Goal: Transaction & Acquisition: Subscribe to service/newsletter

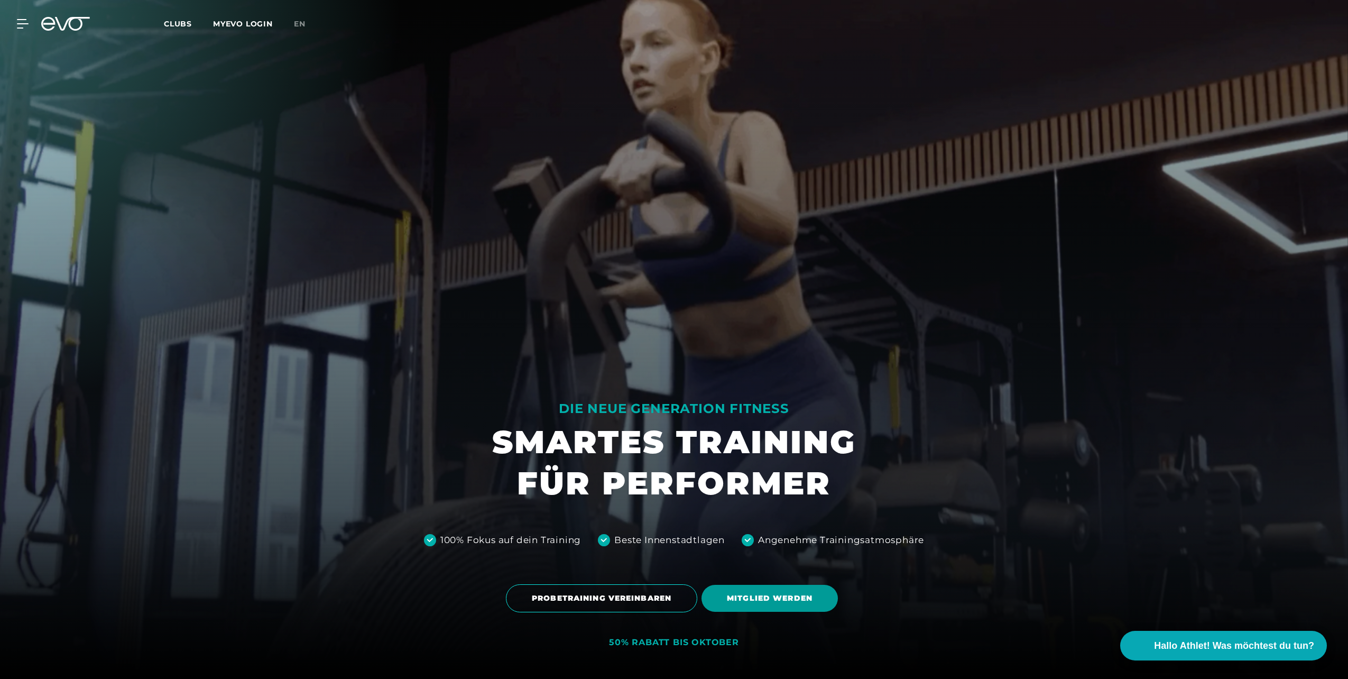
click at [779, 598] on span "MITGLIED WERDEN" at bounding box center [770, 598] width 86 height 11
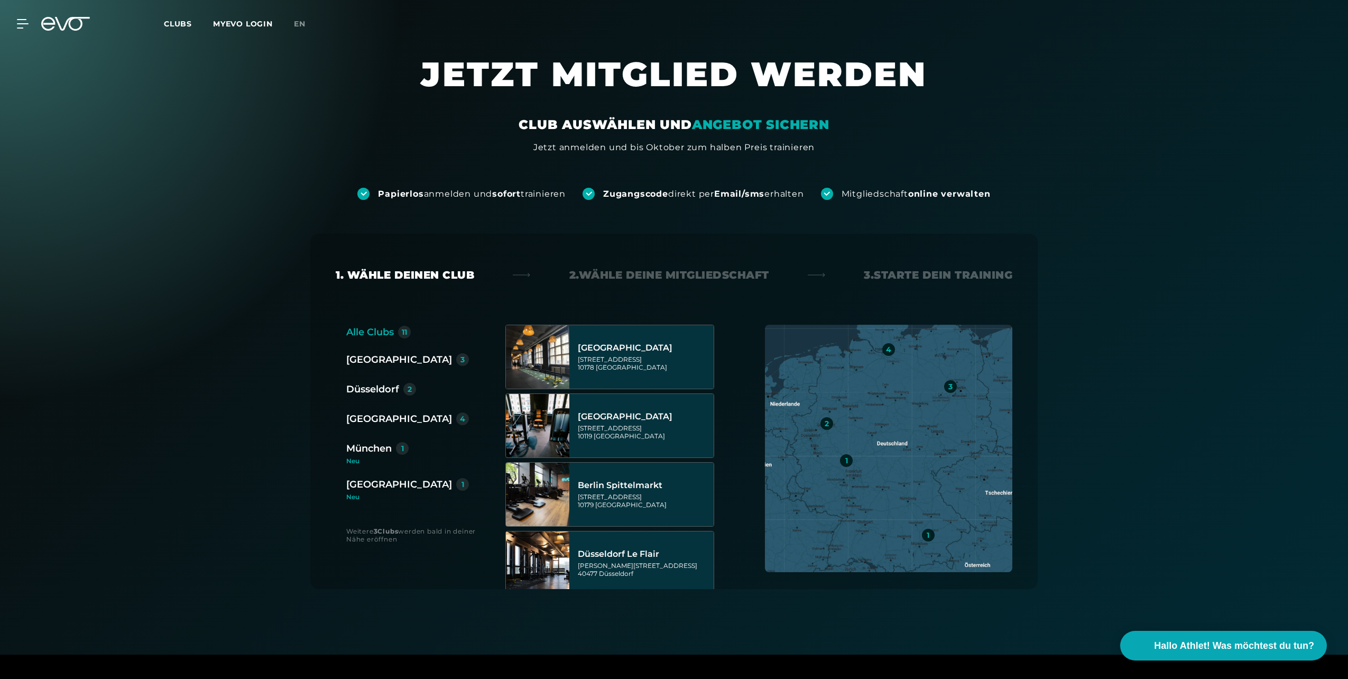
click at [375, 385] on div "Düsseldorf" at bounding box center [372, 389] width 53 height 15
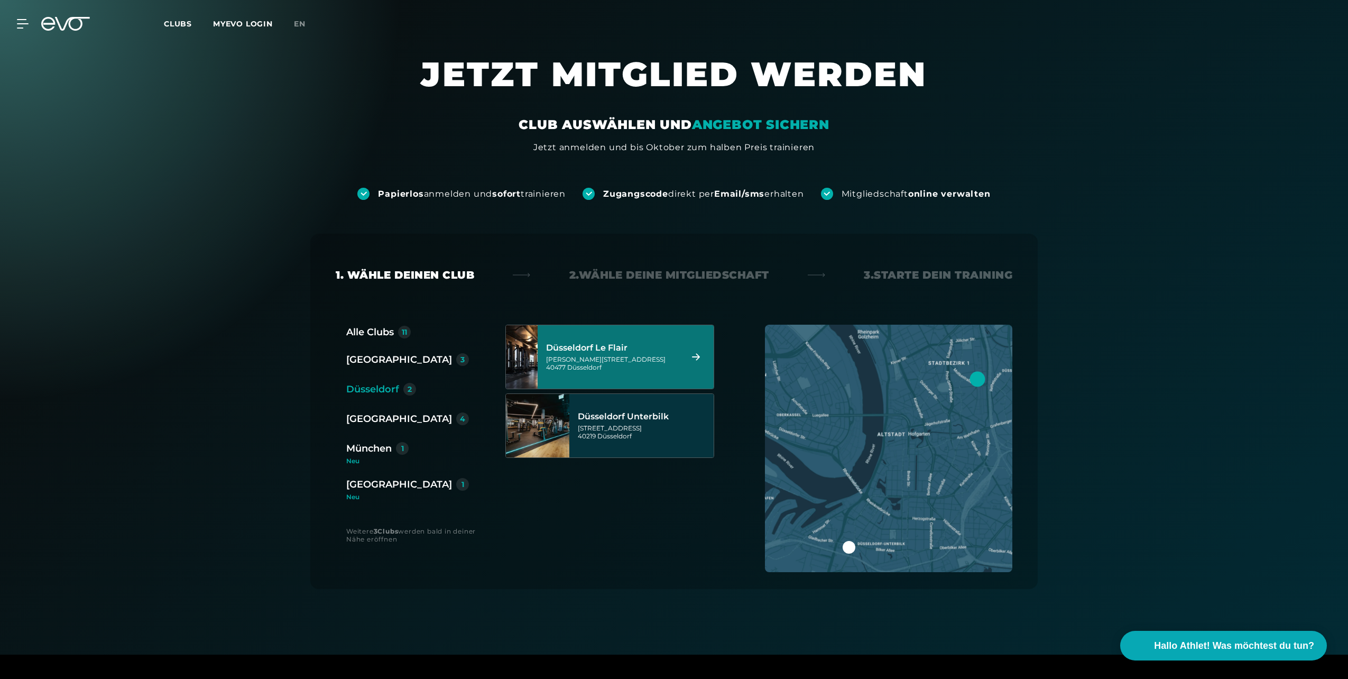
click at [618, 353] on div "Düsseldorf Le Flair" at bounding box center [612, 348] width 133 height 11
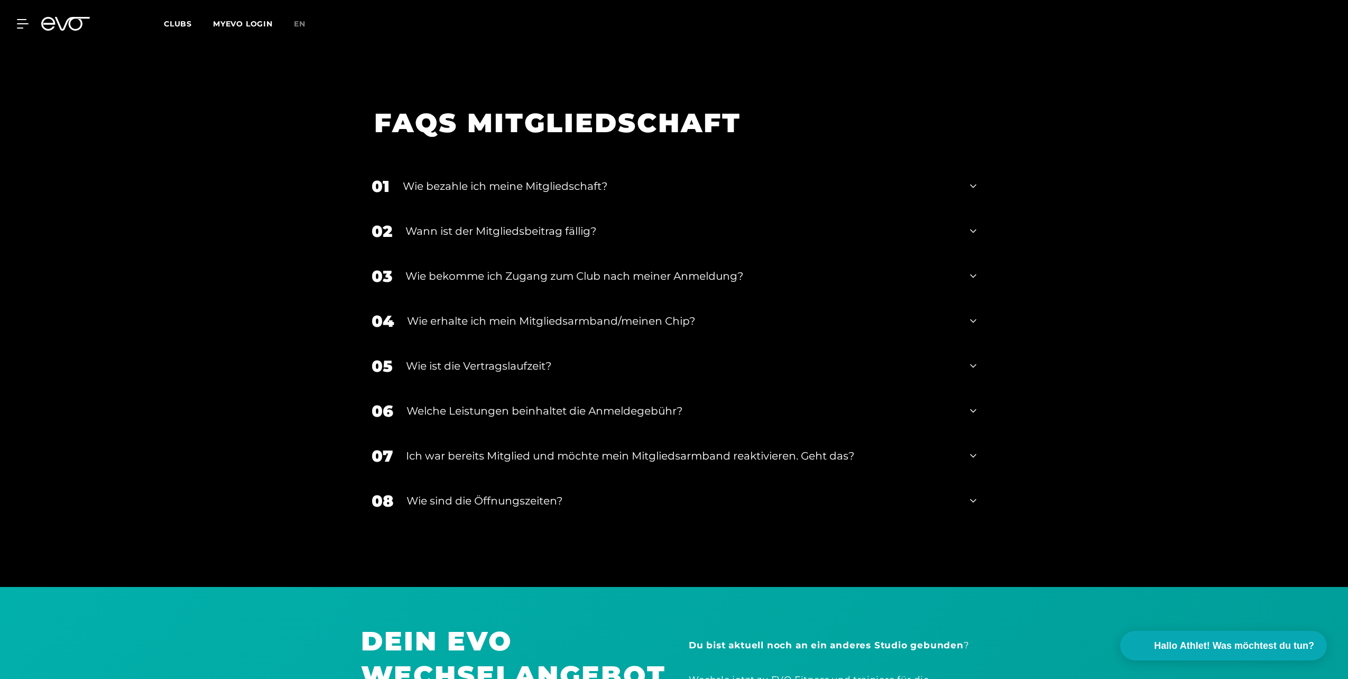
scroll to position [1926, 0]
click at [970, 179] on icon at bounding box center [973, 185] width 6 height 13
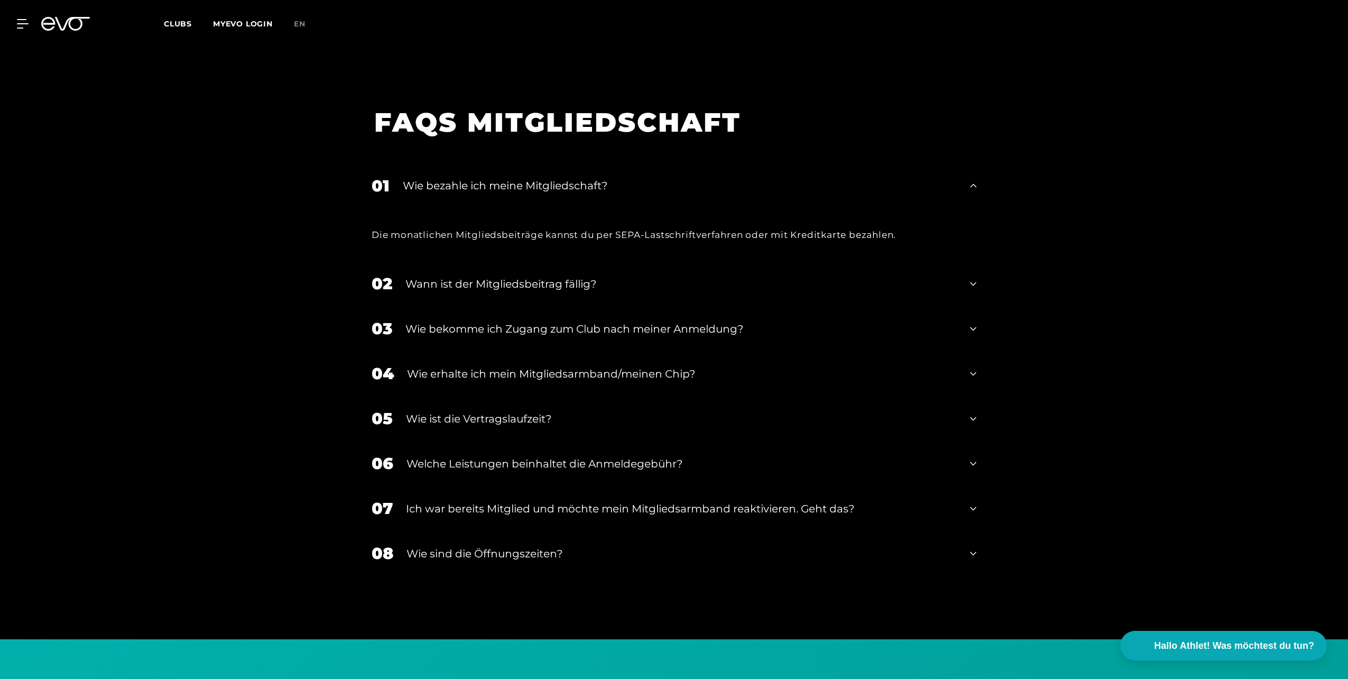
click at [975, 179] on icon at bounding box center [973, 185] width 6 height 13
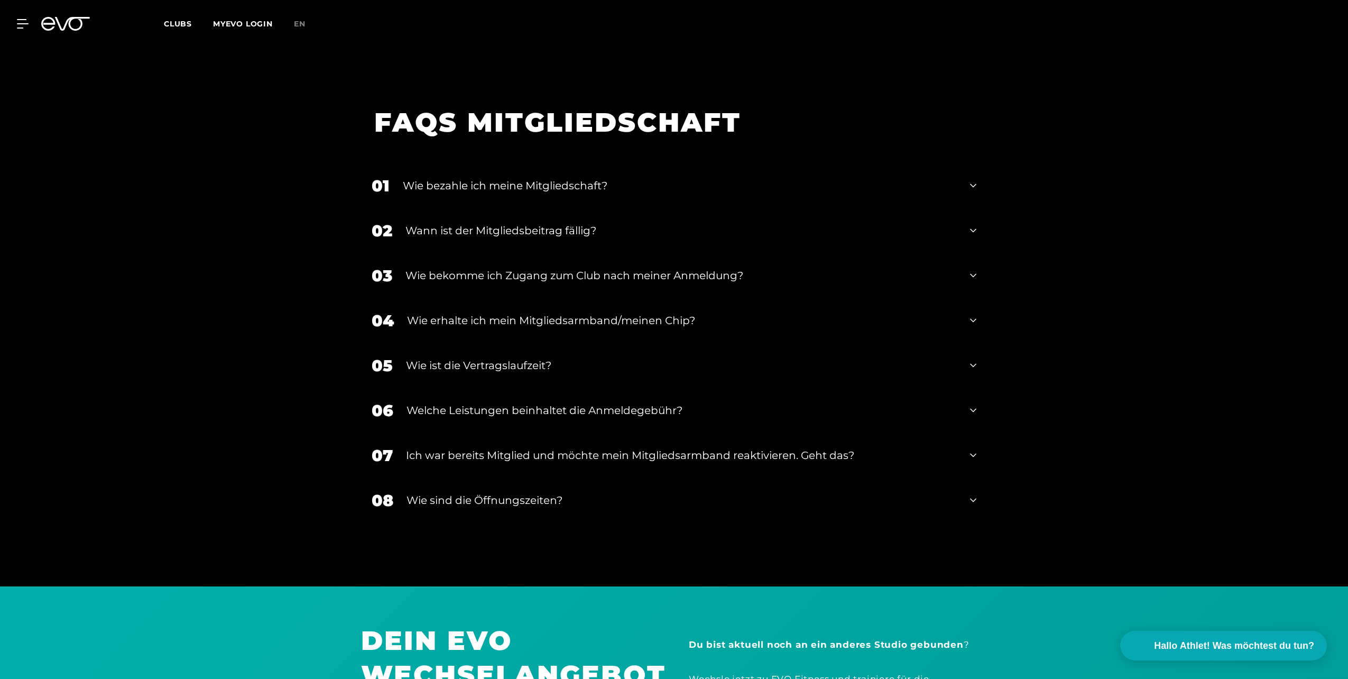
click at [972, 224] on icon at bounding box center [973, 230] width 6 height 13
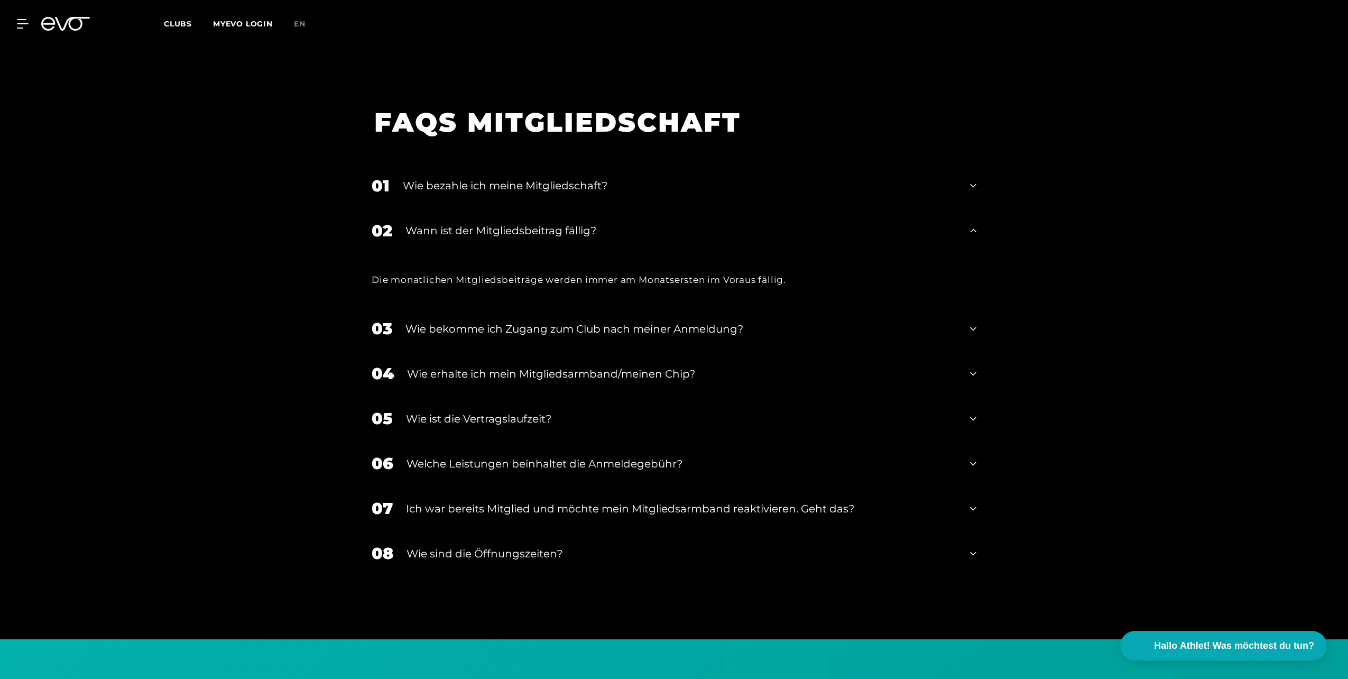
click at [972, 224] on icon at bounding box center [973, 230] width 6 height 13
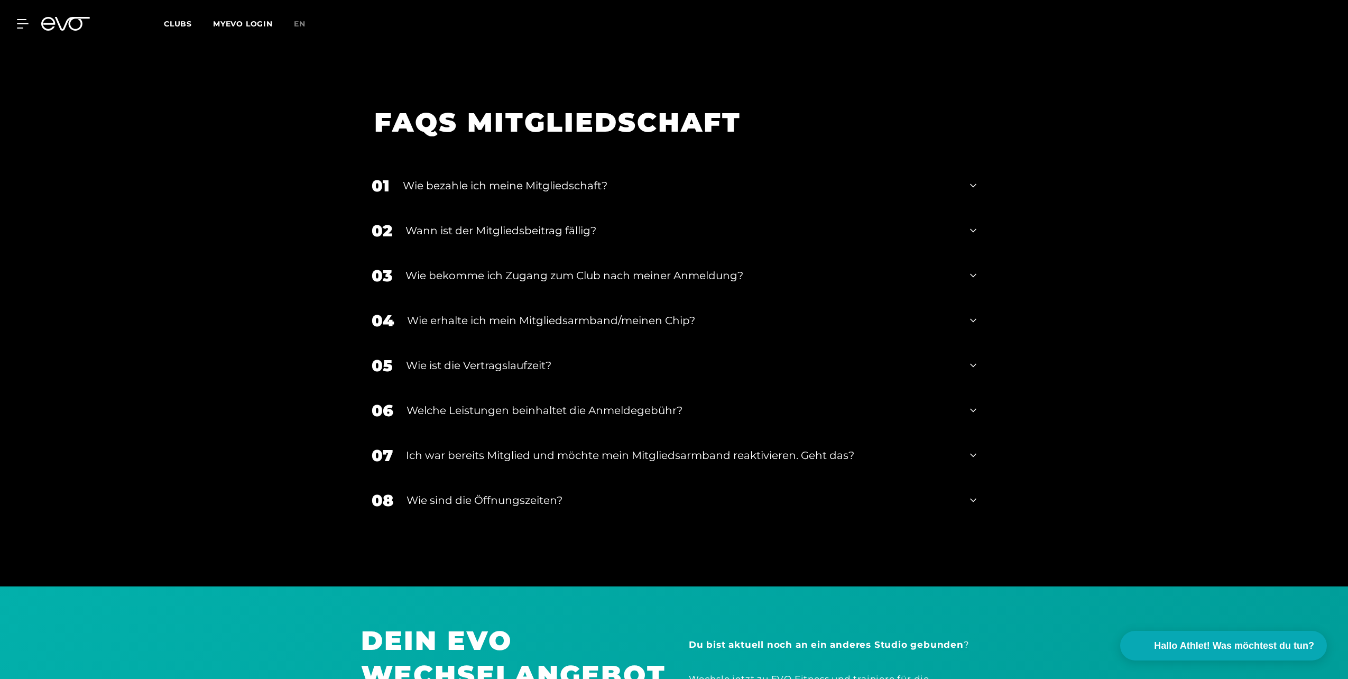
click at [976, 269] on icon at bounding box center [973, 275] width 6 height 13
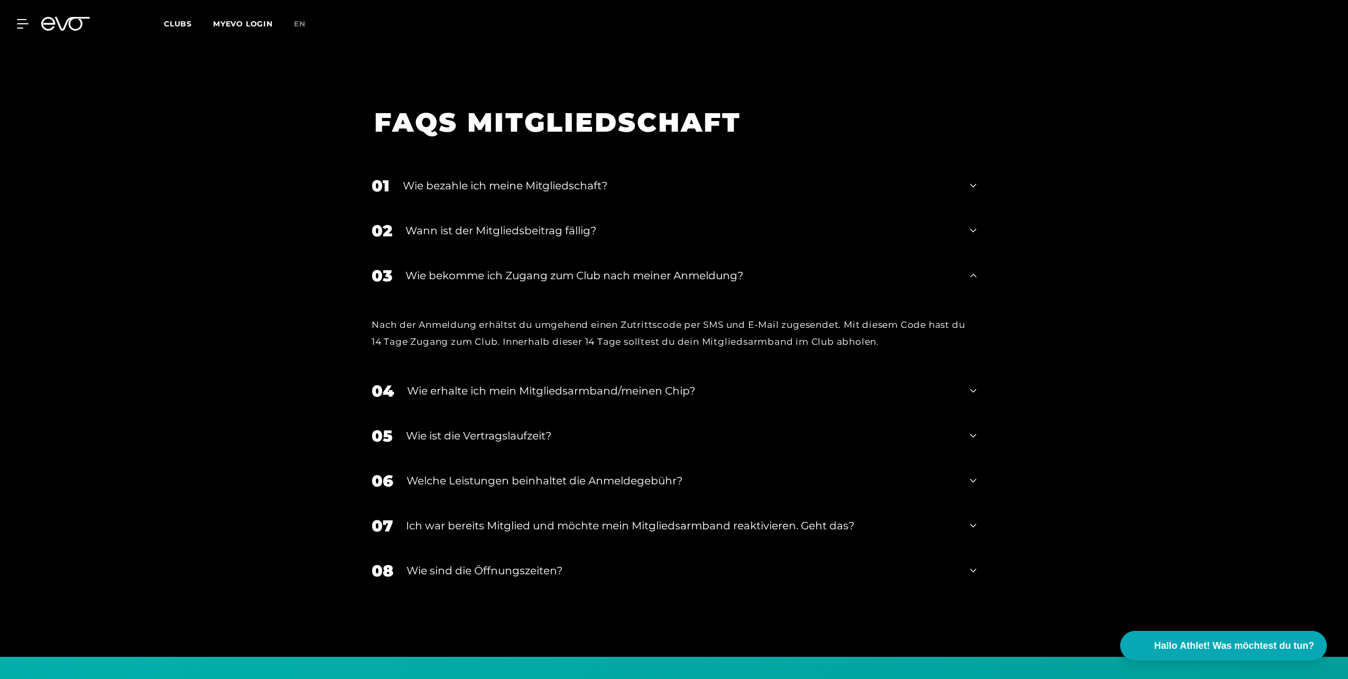
click at [976, 269] on icon at bounding box center [973, 275] width 6 height 13
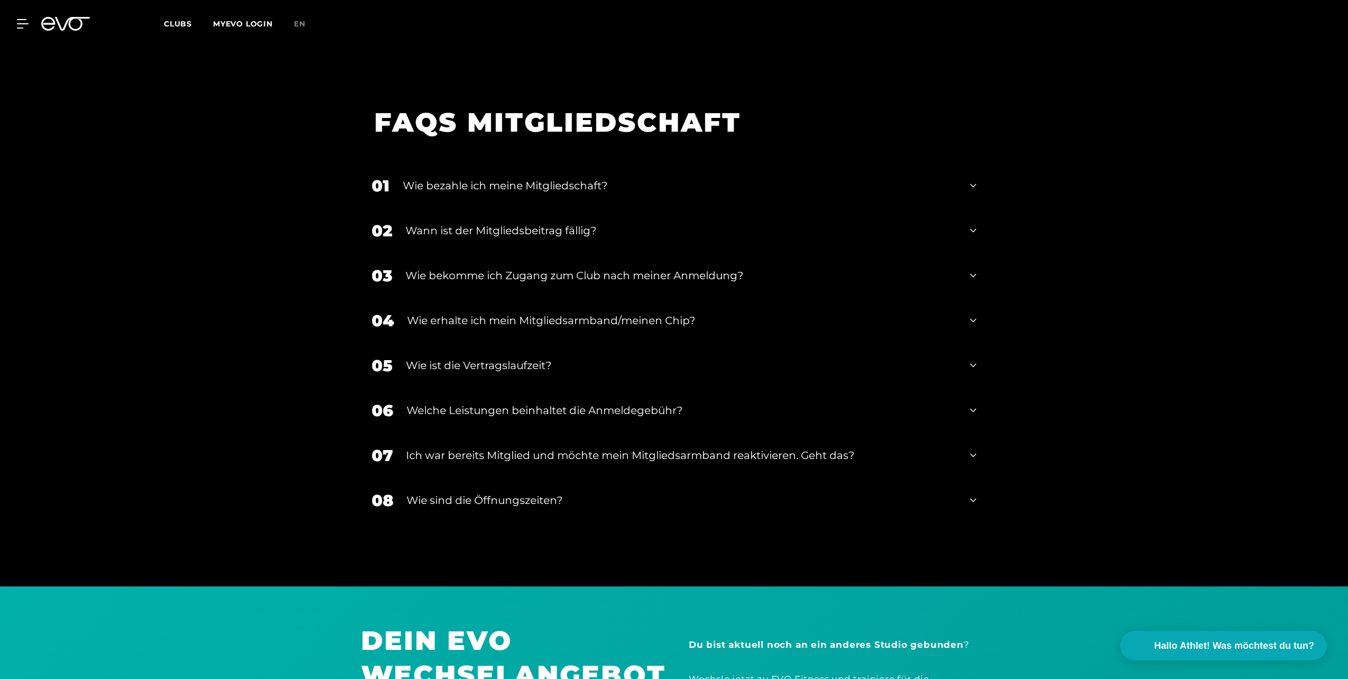
click at [976, 269] on icon at bounding box center [973, 275] width 6 height 13
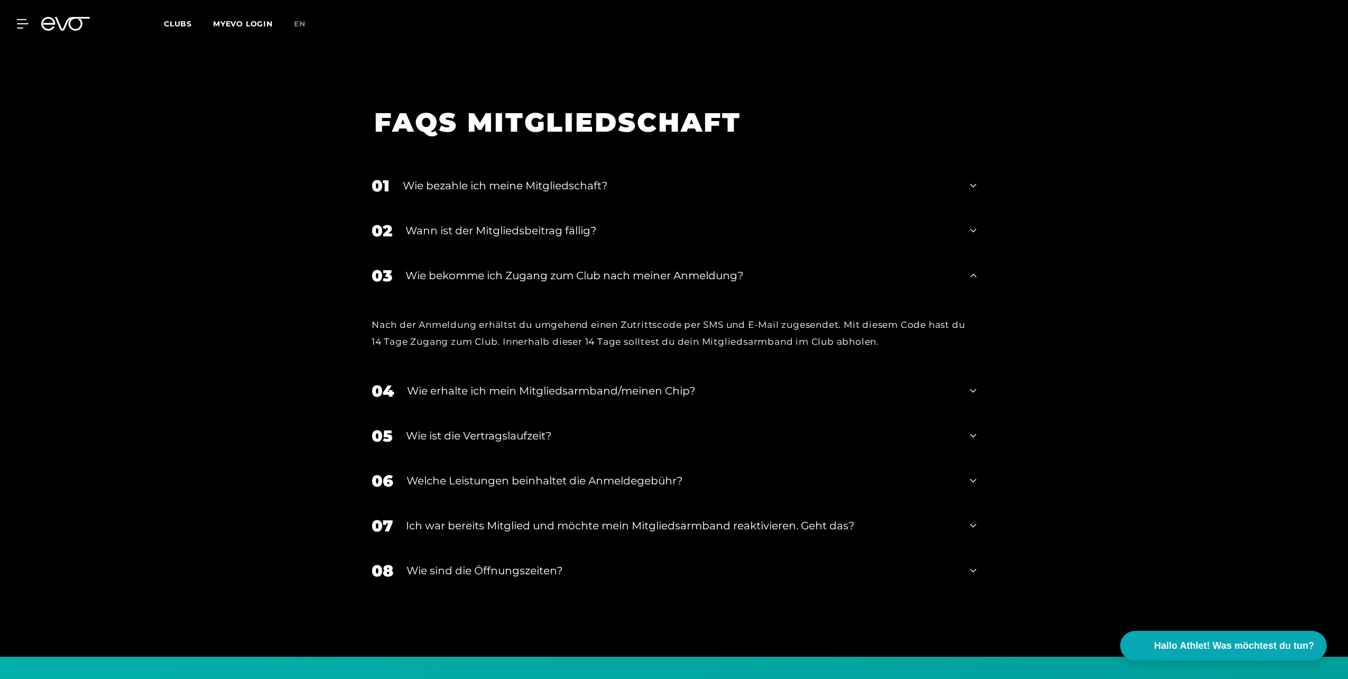
click at [976, 269] on icon at bounding box center [973, 275] width 6 height 13
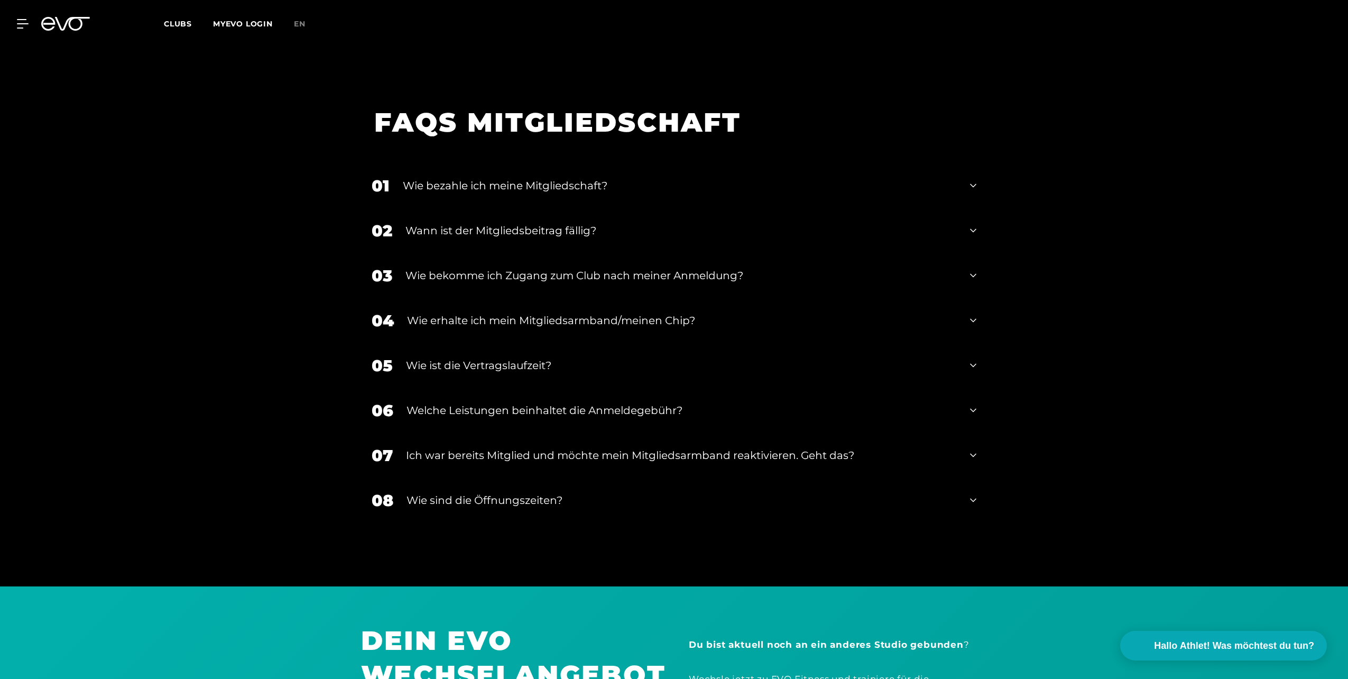
click at [968, 302] on div "04 Wie erhalte ich mein Mitgliedsarmband/meinen Chip?" at bounding box center [674, 320] width 626 height 45
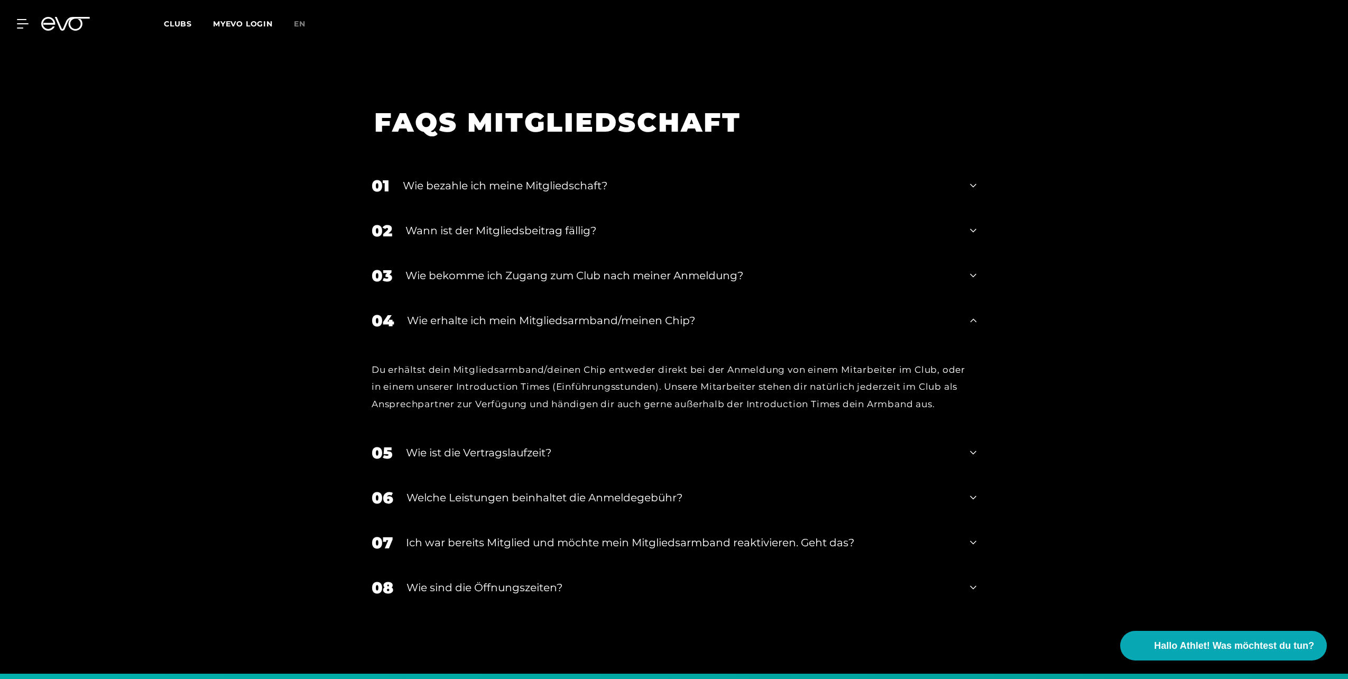
click at [968, 302] on div "04 Wie erhalte ich mein Mitgliedsarmband/meinen Chip?" at bounding box center [674, 320] width 626 height 45
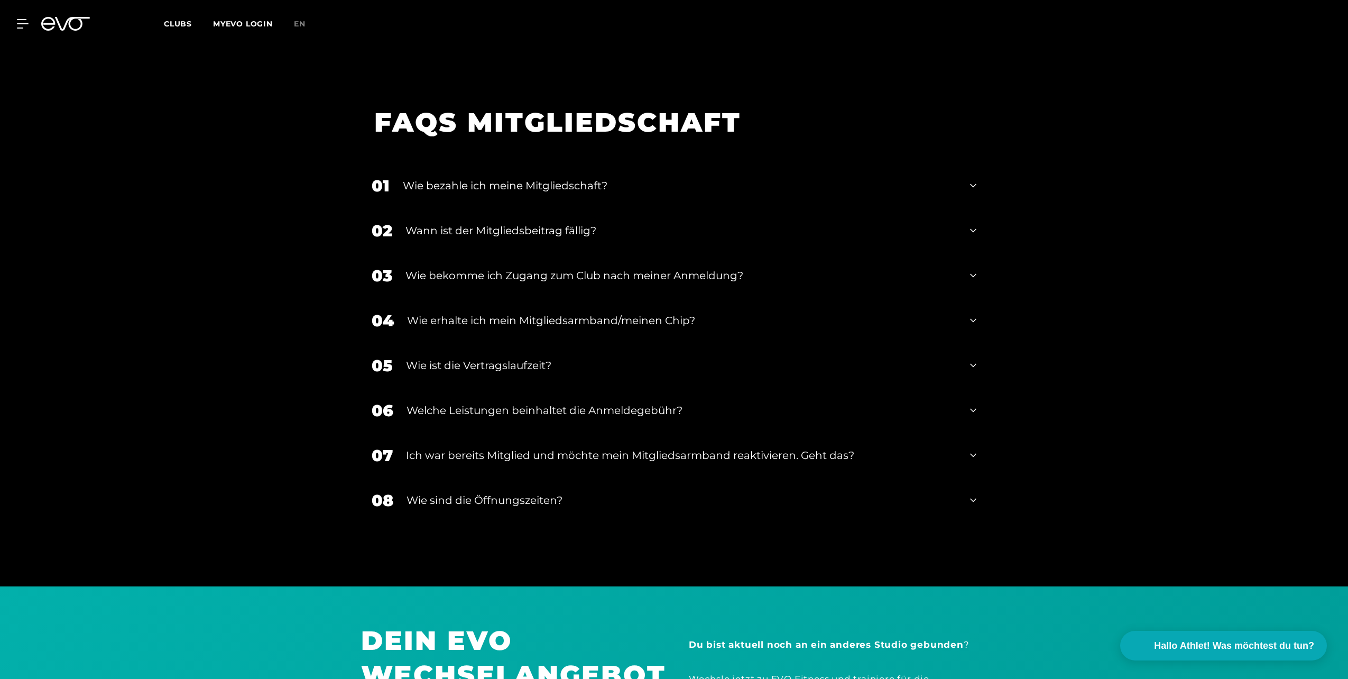
click at [972, 359] on icon at bounding box center [973, 365] width 6 height 13
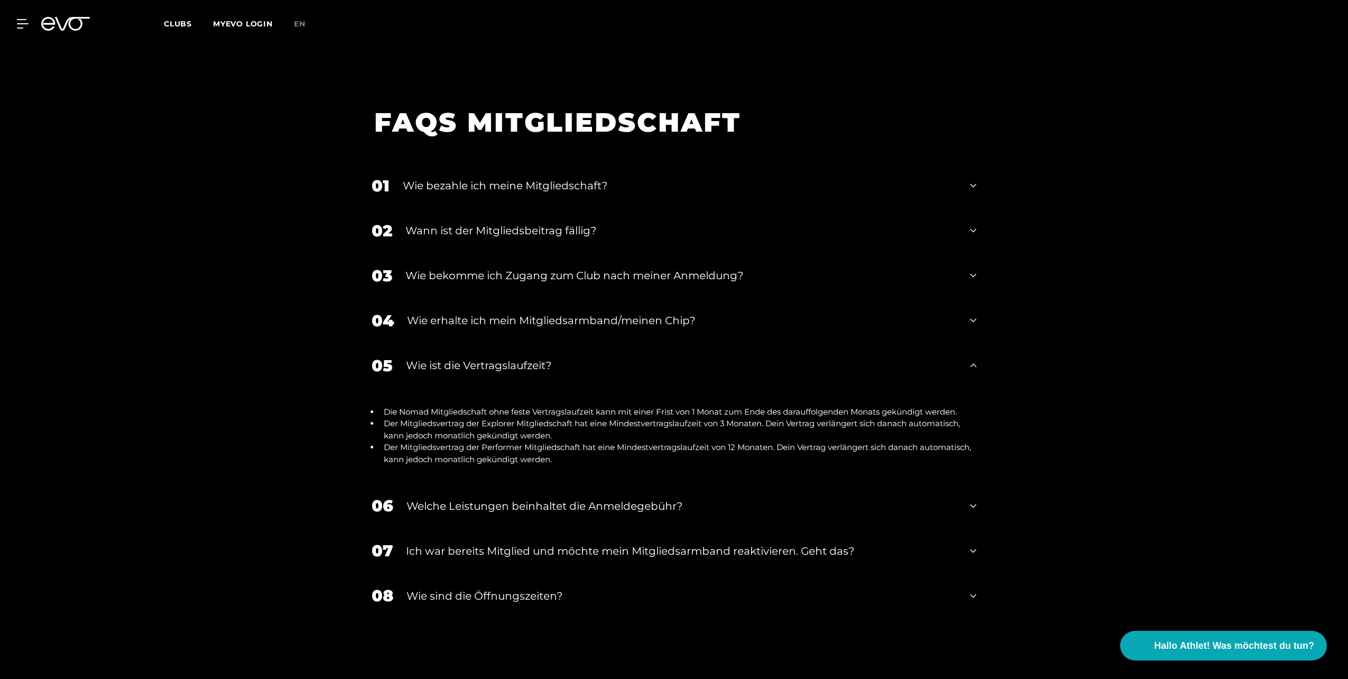
click at [972, 359] on icon at bounding box center [973, 365] width 6 height 13
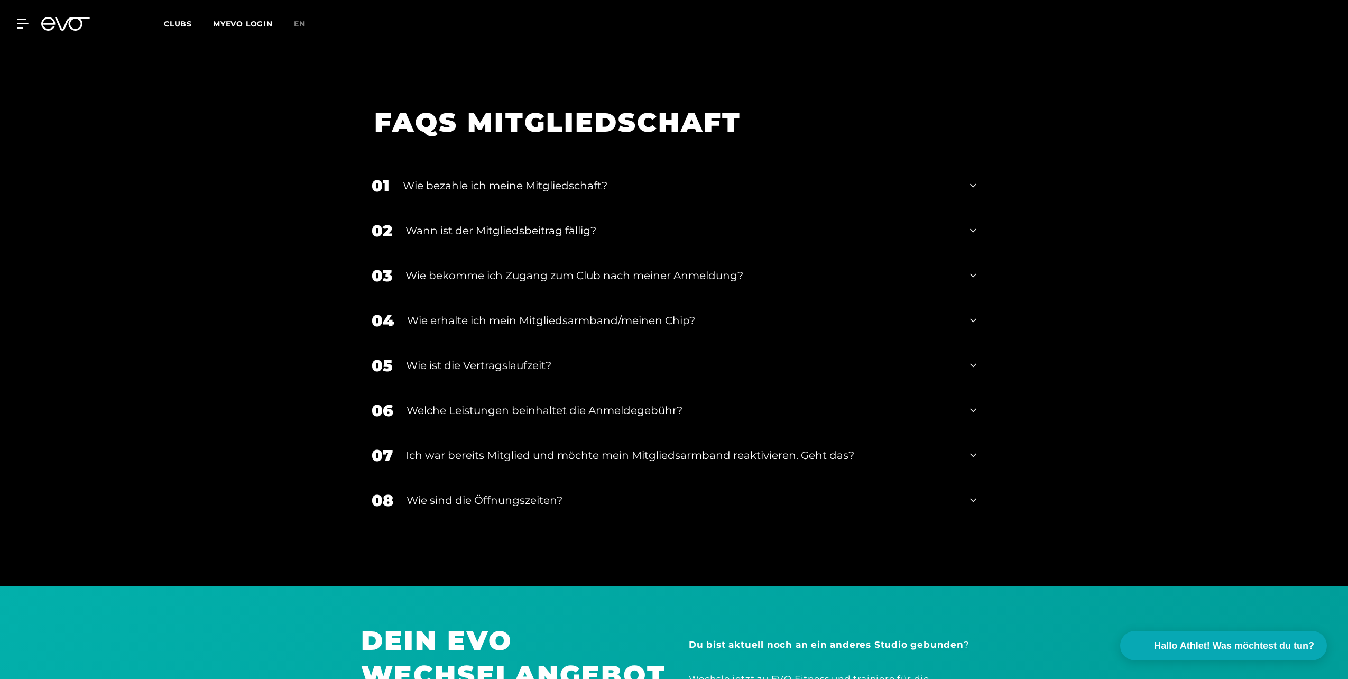
click at [972, 359] on icon at bounding box center [973, 365] width 6 height 13
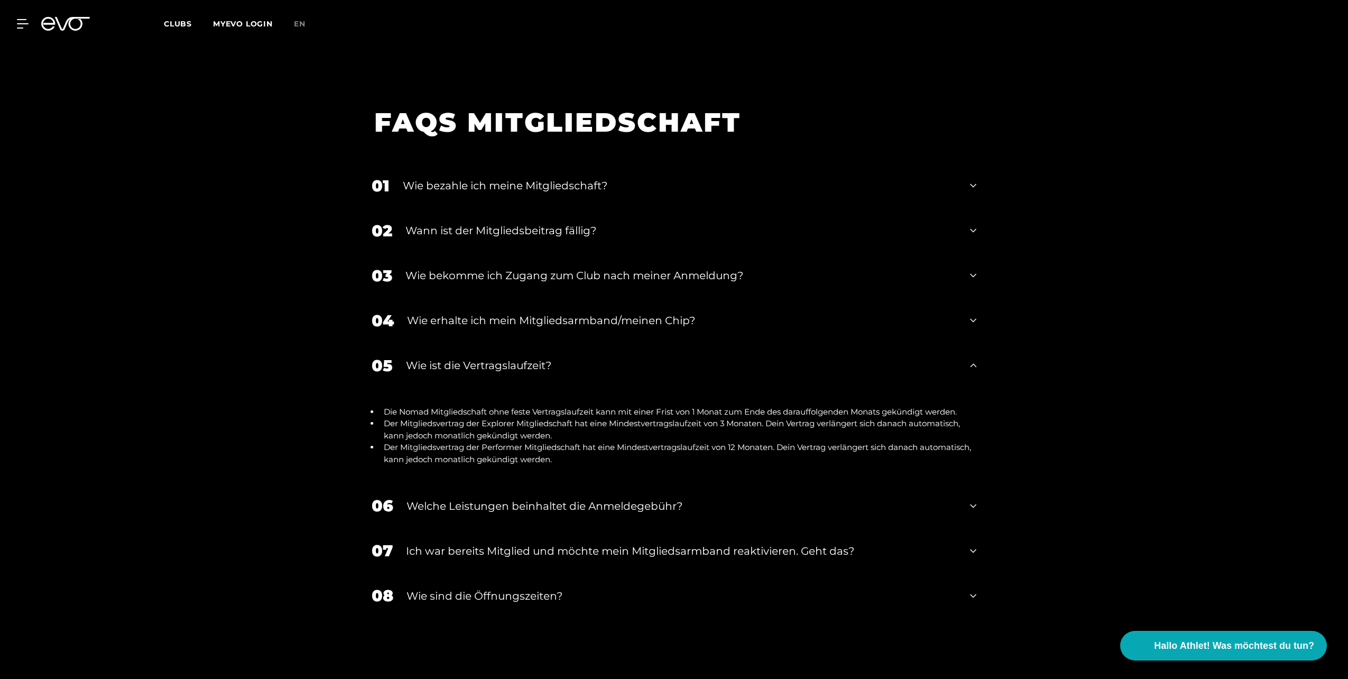
click at [972, 359] on icon at bounding box center [973, 365] width 6 height 13
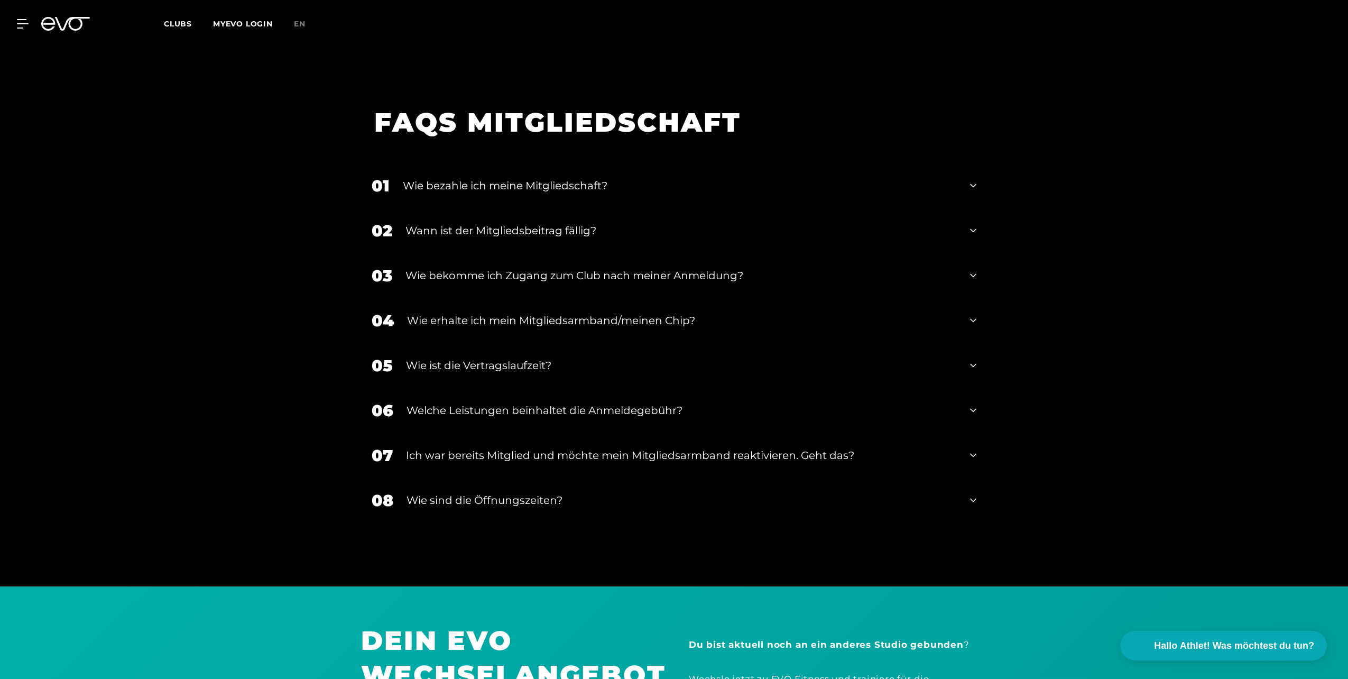
click at [973, 404] on icon at bounding box center [973, 410] width 6 height 13
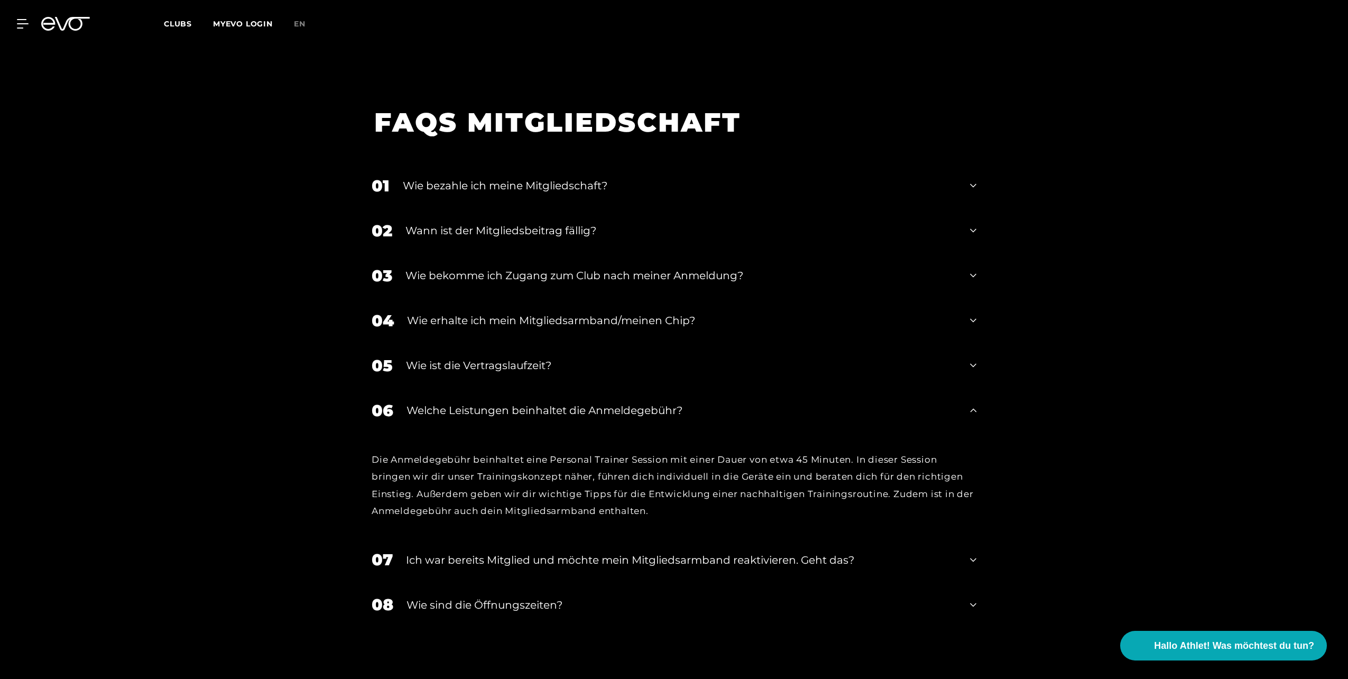
click at [973, 404] on icon at bounding box center [973, 410] width 6 height 13
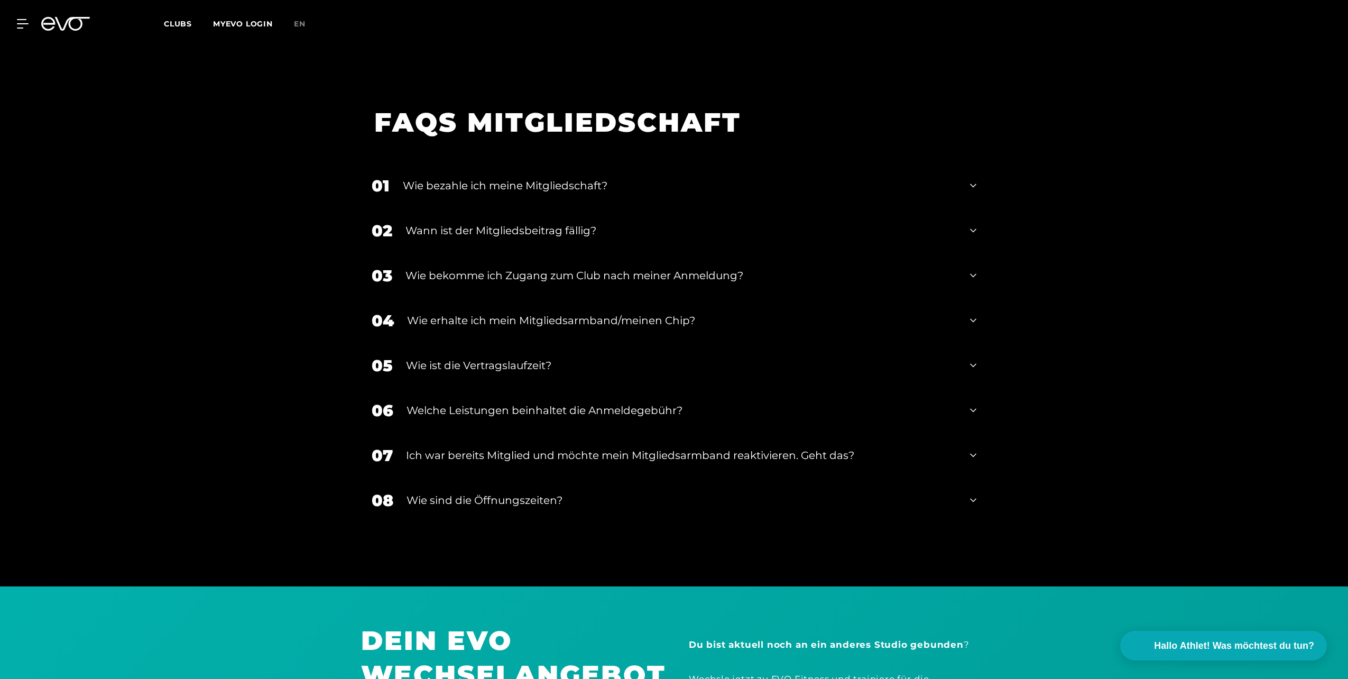
click at [976, 404] on icon at bounding box center [973, 410] width 6 height 13
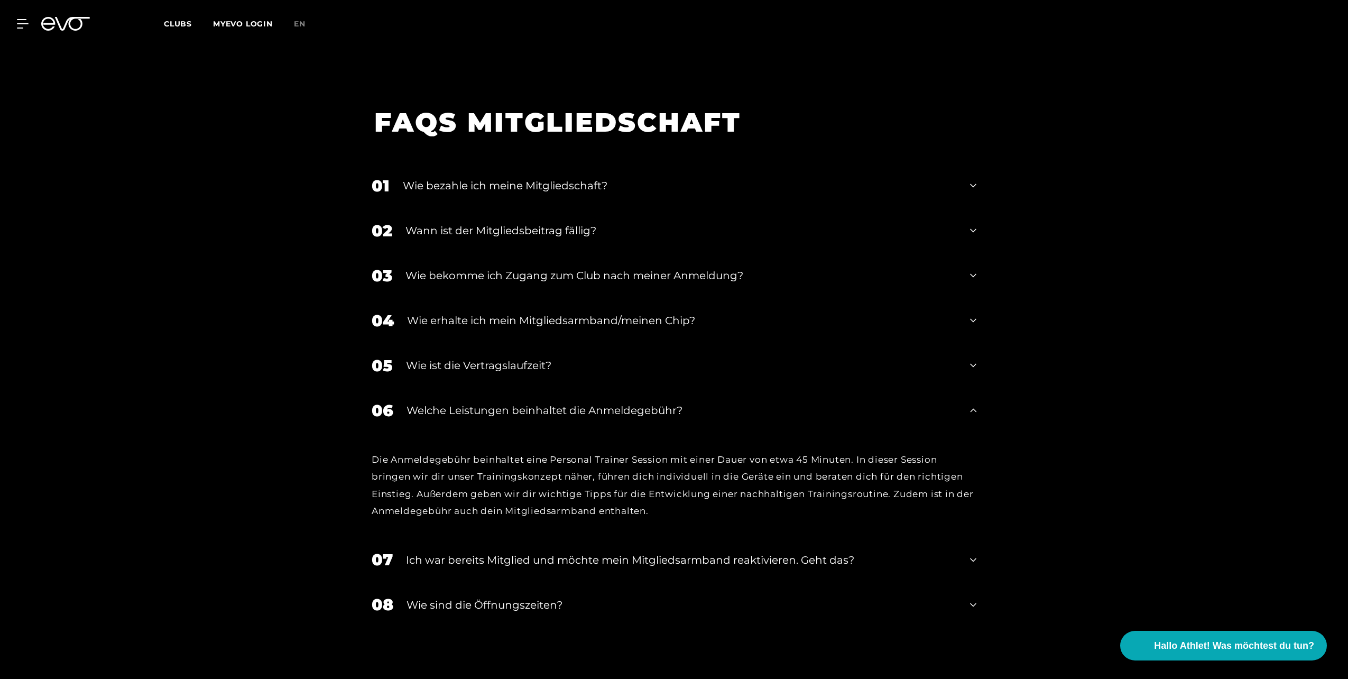
click at [972, 408] on icon at bounding box center [973, 410] width 6 height 4
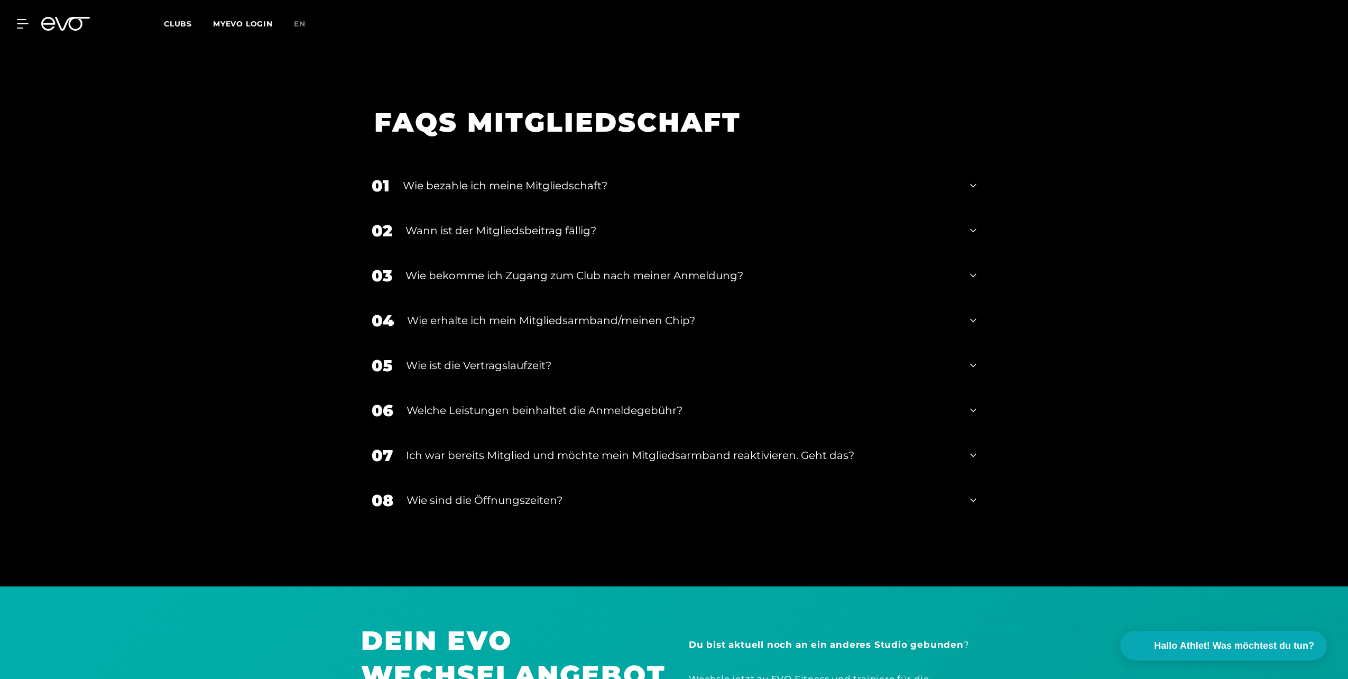
click at [972, 499] on icon at bounding box center [973, 501] width 6 height 4
